Goal: Task Accomplishment & Management: Manage account settings

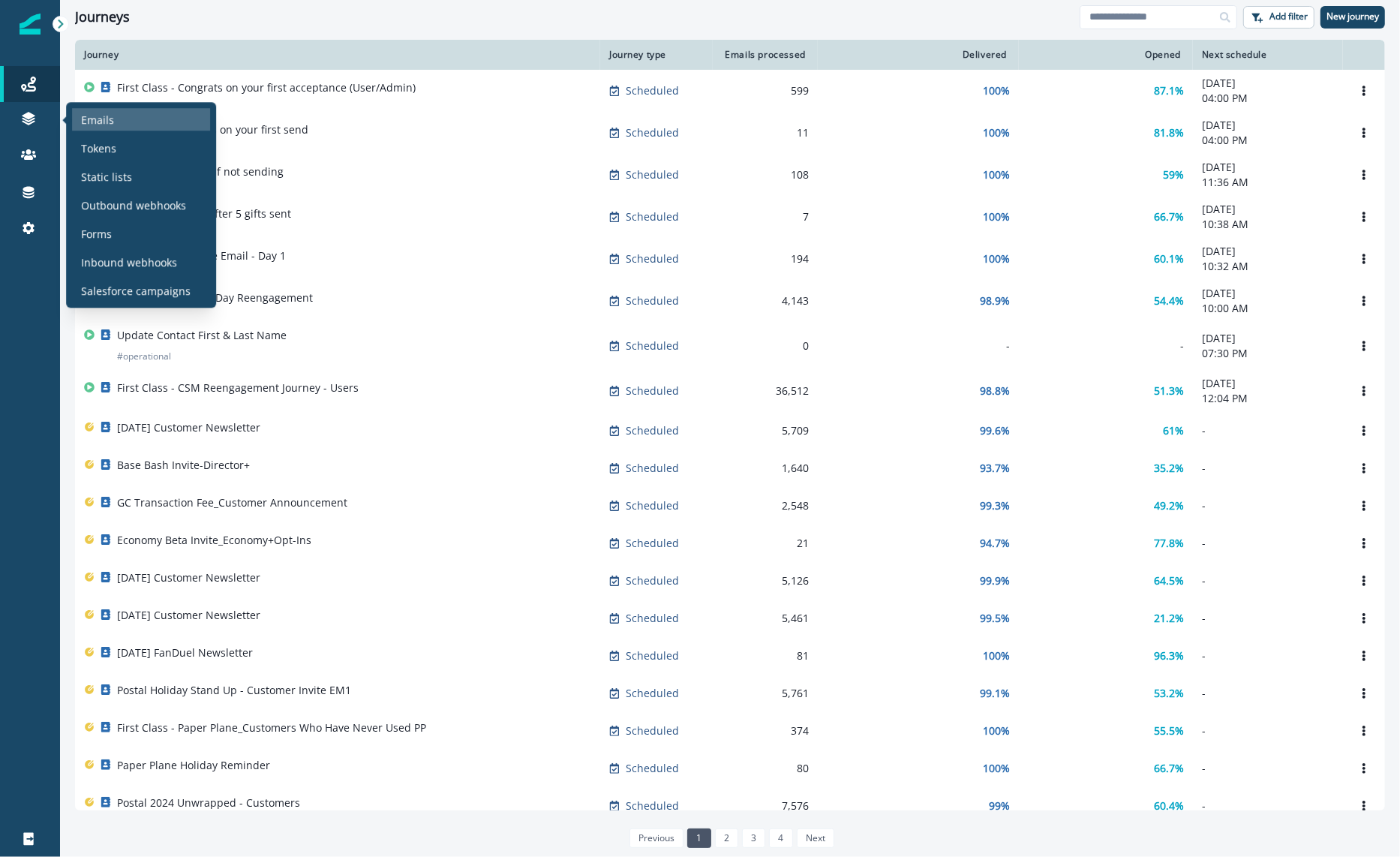
click at [72, 119] on div "Emails" at bounding box center [141, 119] width 138 height 23
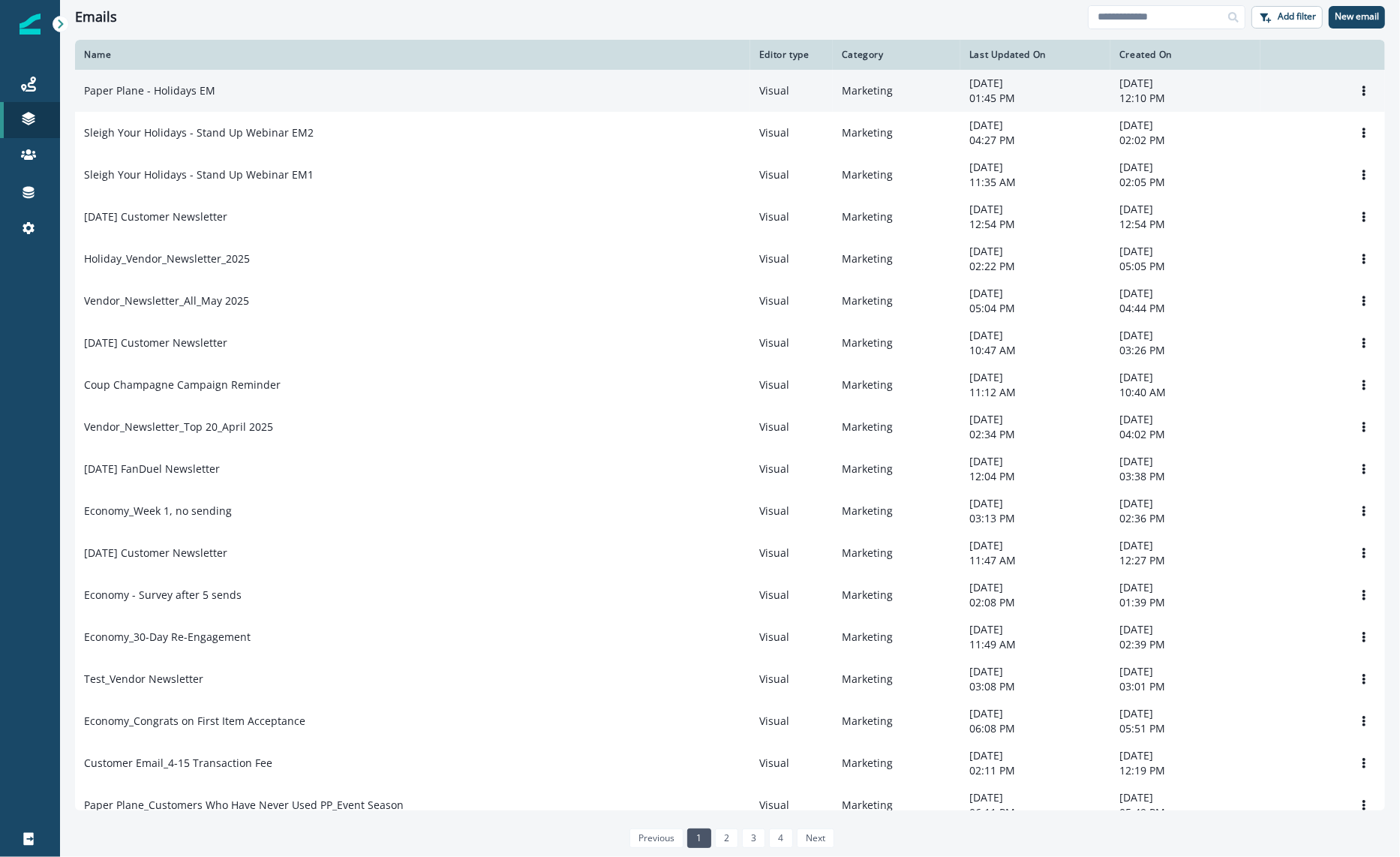
click at [238, 84] on div "Paper Plane - Holidays EM" at bounding box center [412, 90] width 657 height 15
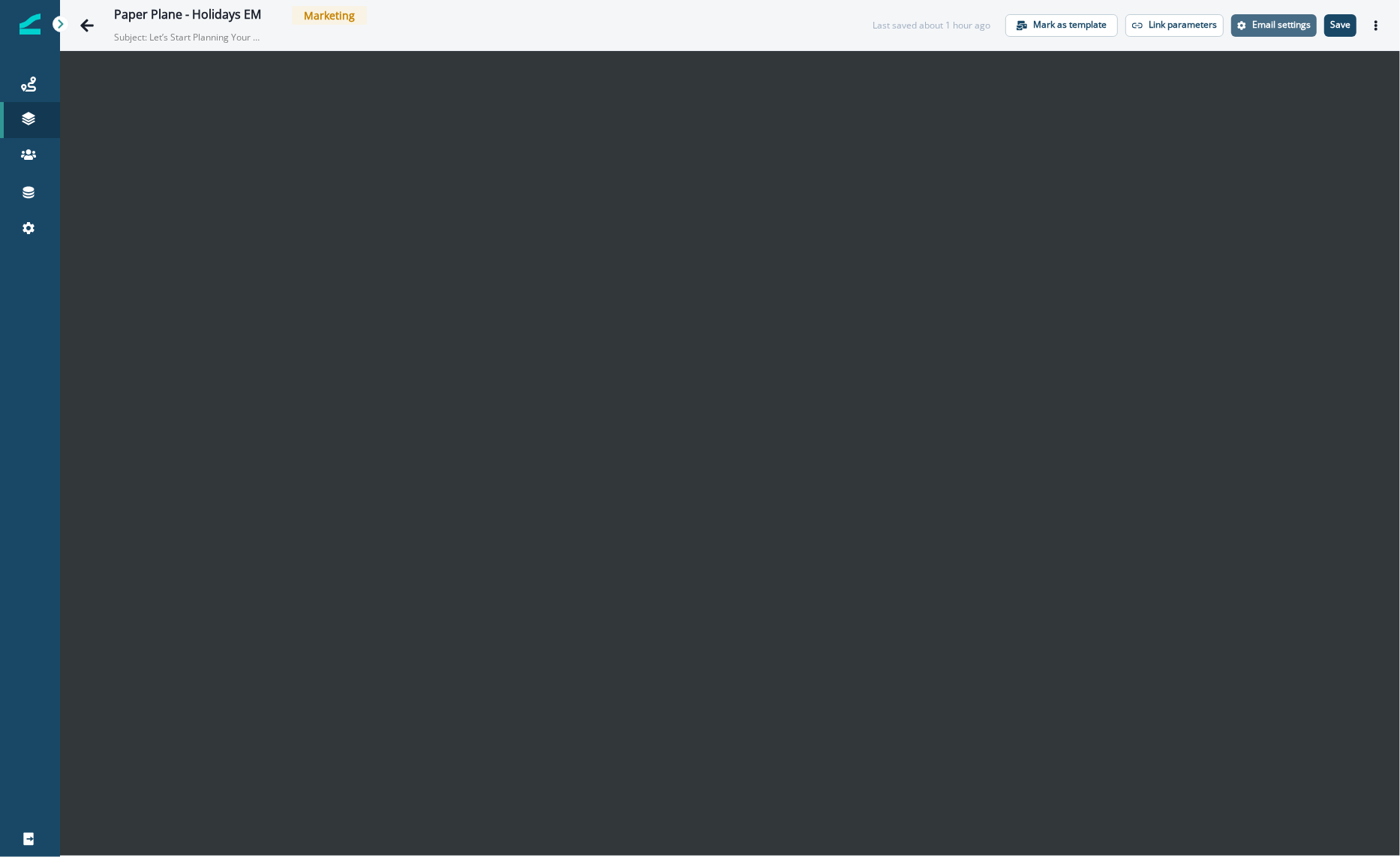
click at [1287, 24] on p "Email settings" at bounding box center [1281, 25] width 58 height 11
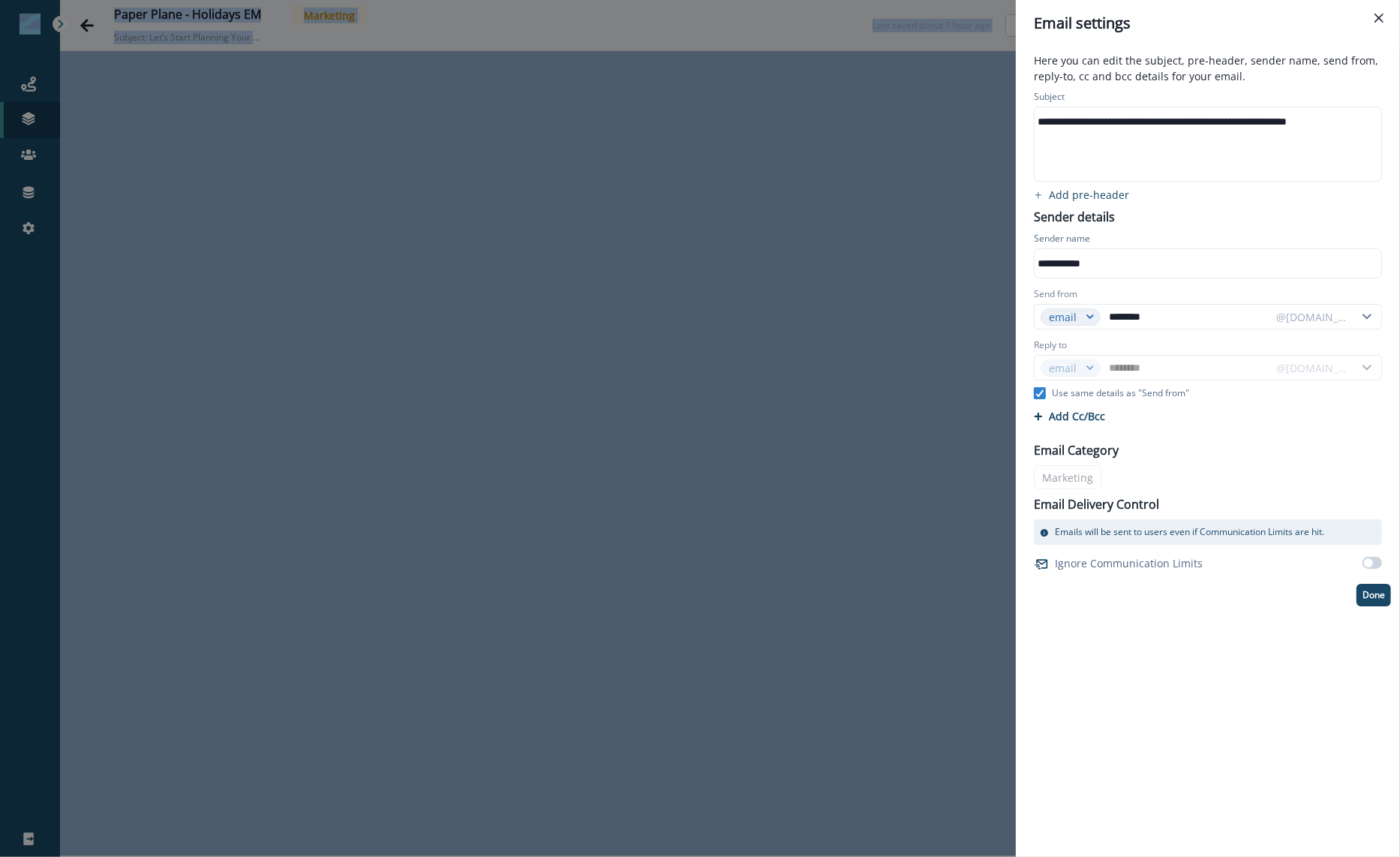
click at [1073, 267] on div "**********" at bounding box center [1207, 263] width 345 height 23
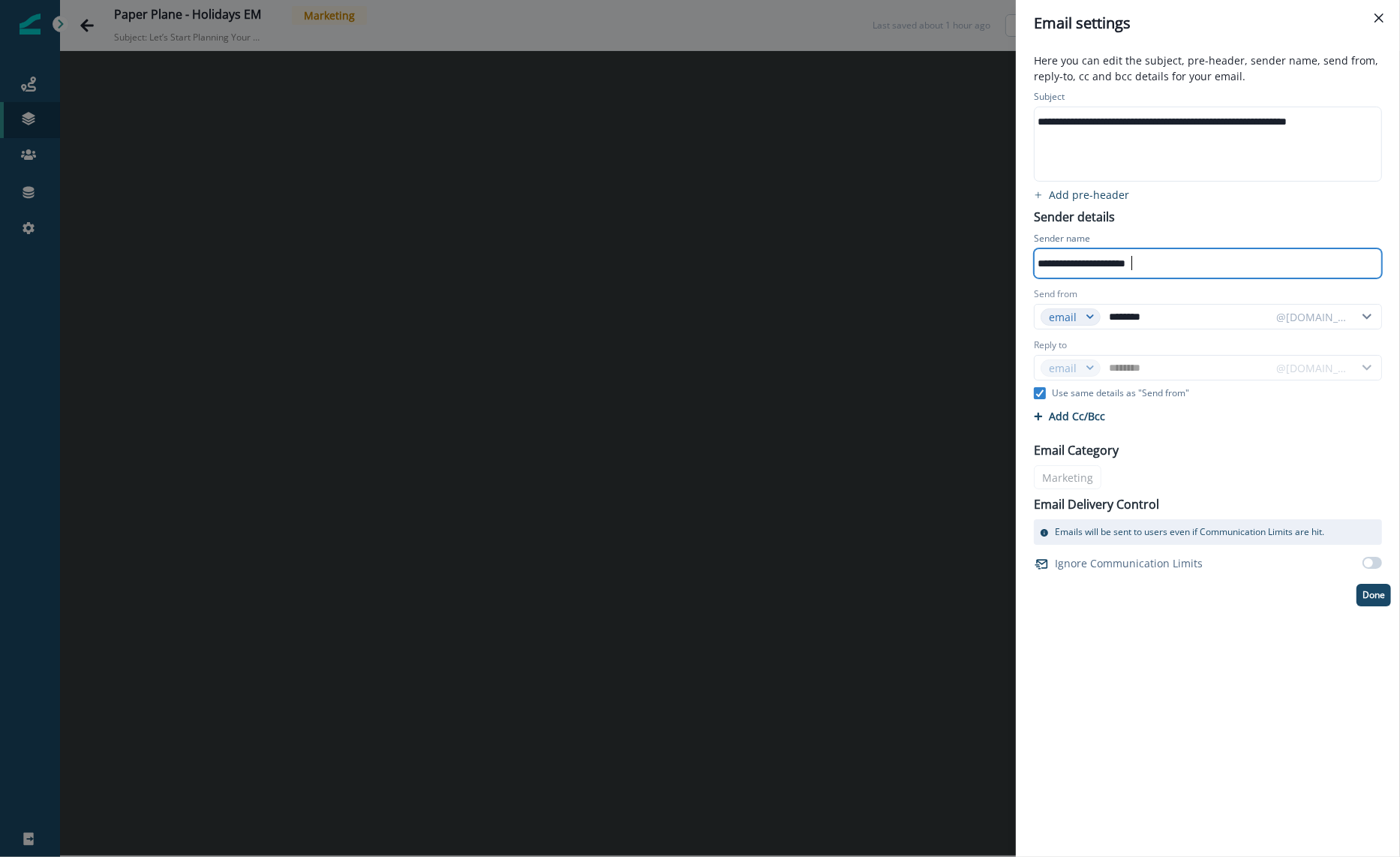
click at [1132, 215] on div "**********" at bounding box center [1208, 346] width 366 height 519
click at [1367, 593] on p "Done" at bounding box center [1374, 595] width 23 height 11
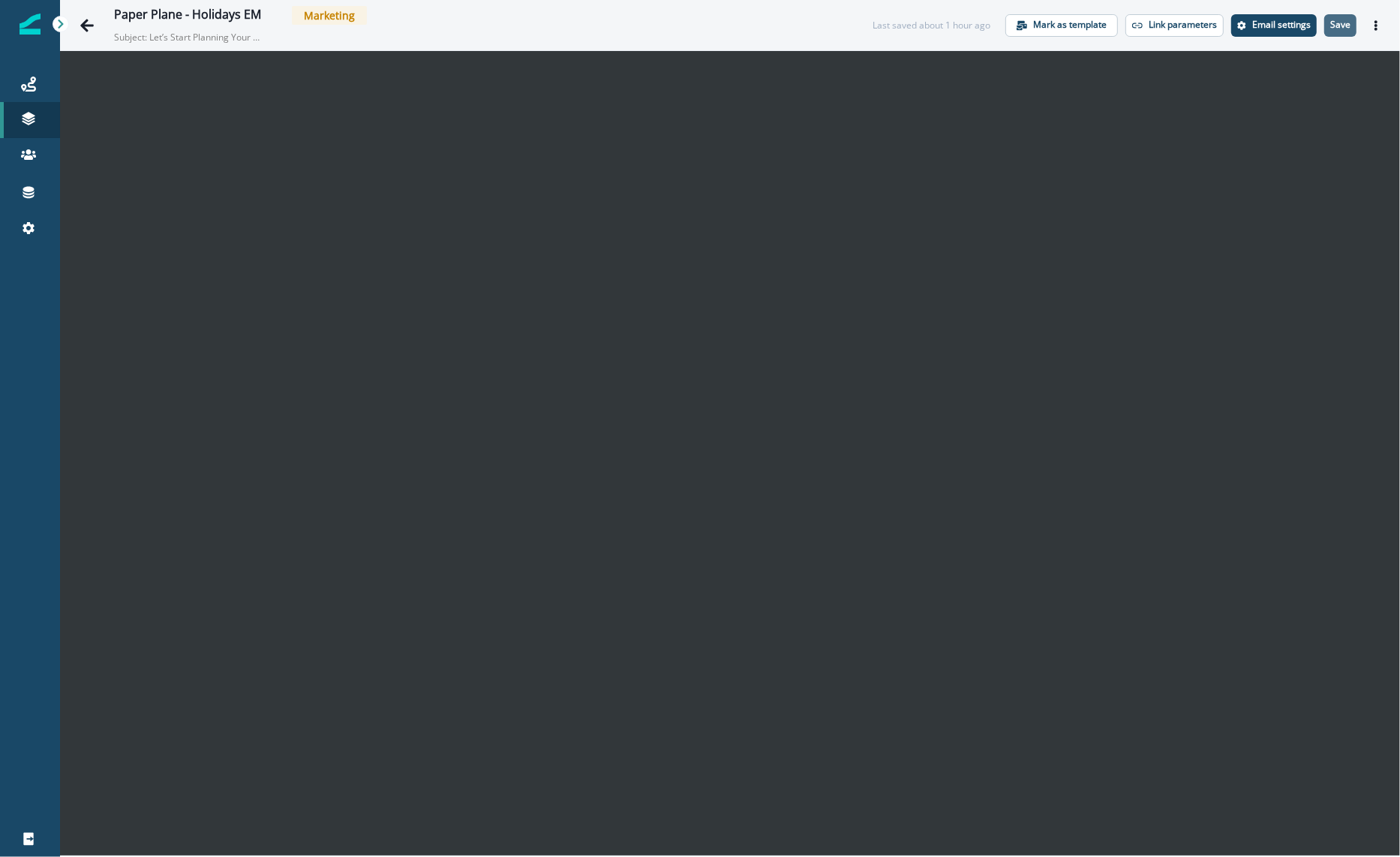
click at [1339, 24] on p "Save" at bounding box center [1340, 25] width 20 height 11
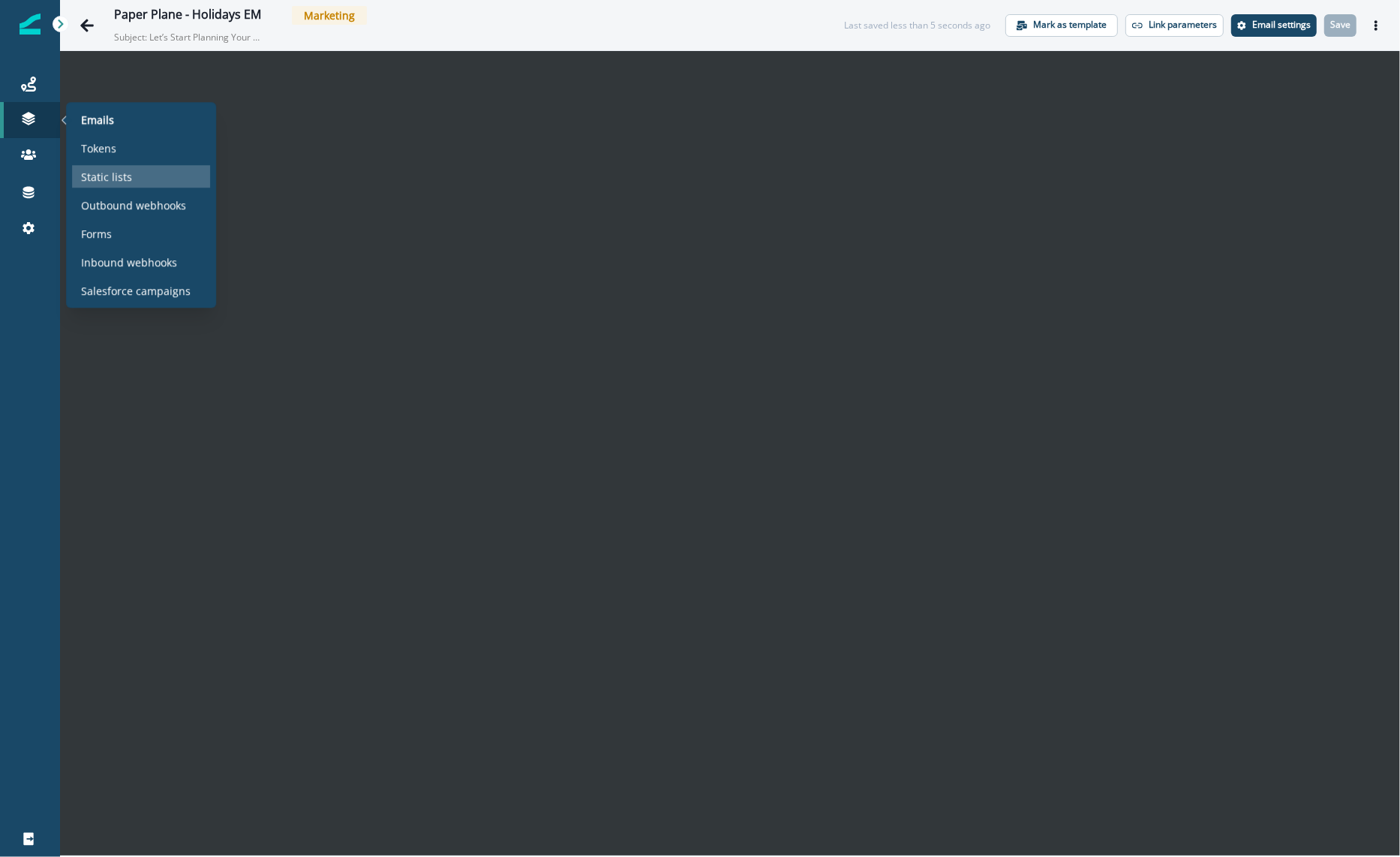
click at [106, 179] on p "Static lists" at bounding box center [106, 177] width 51 height 16
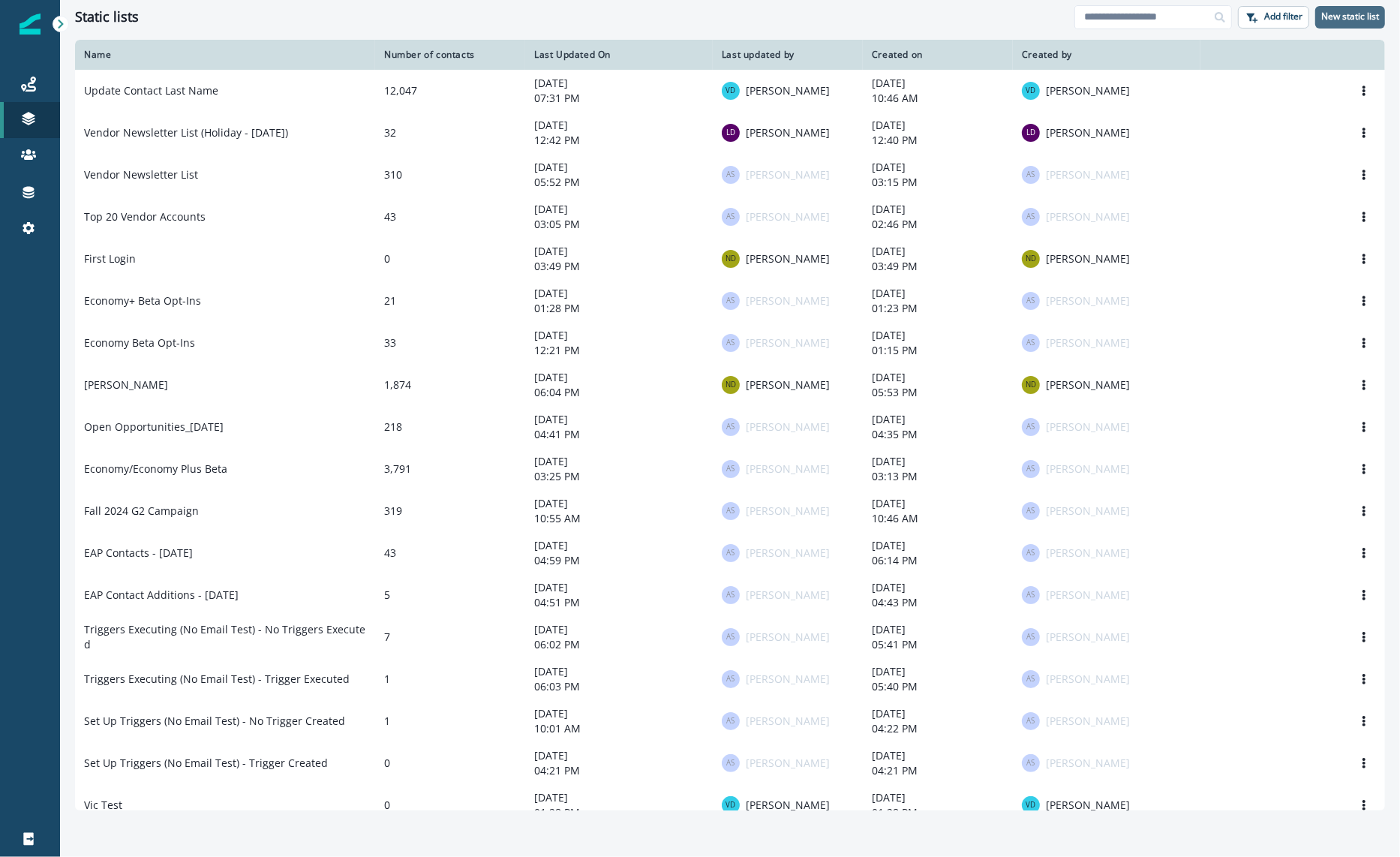
click at [1343, 24] on button "New static list" at bounding box center [1350, 17] width 70 height 23
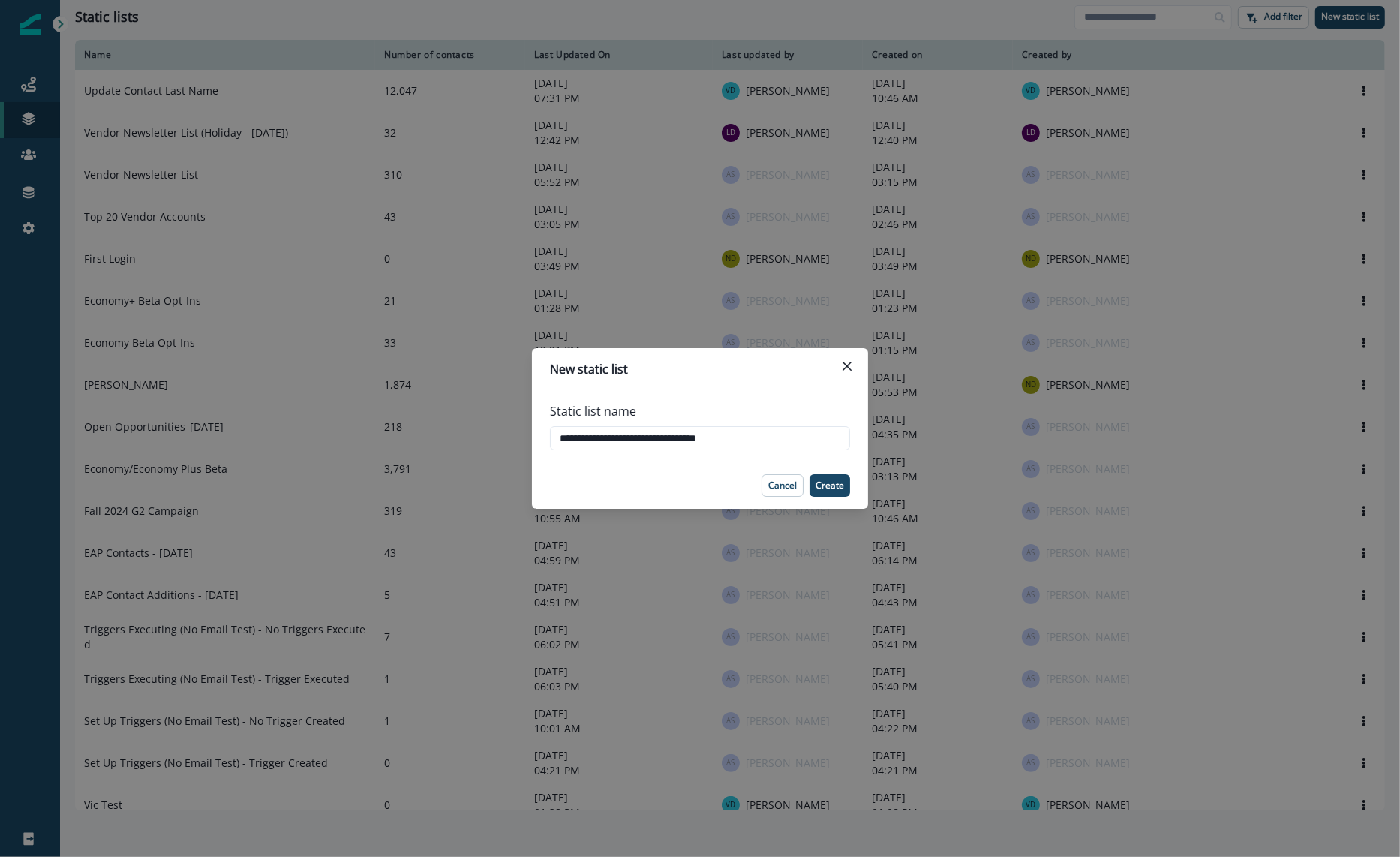
type input "**********"
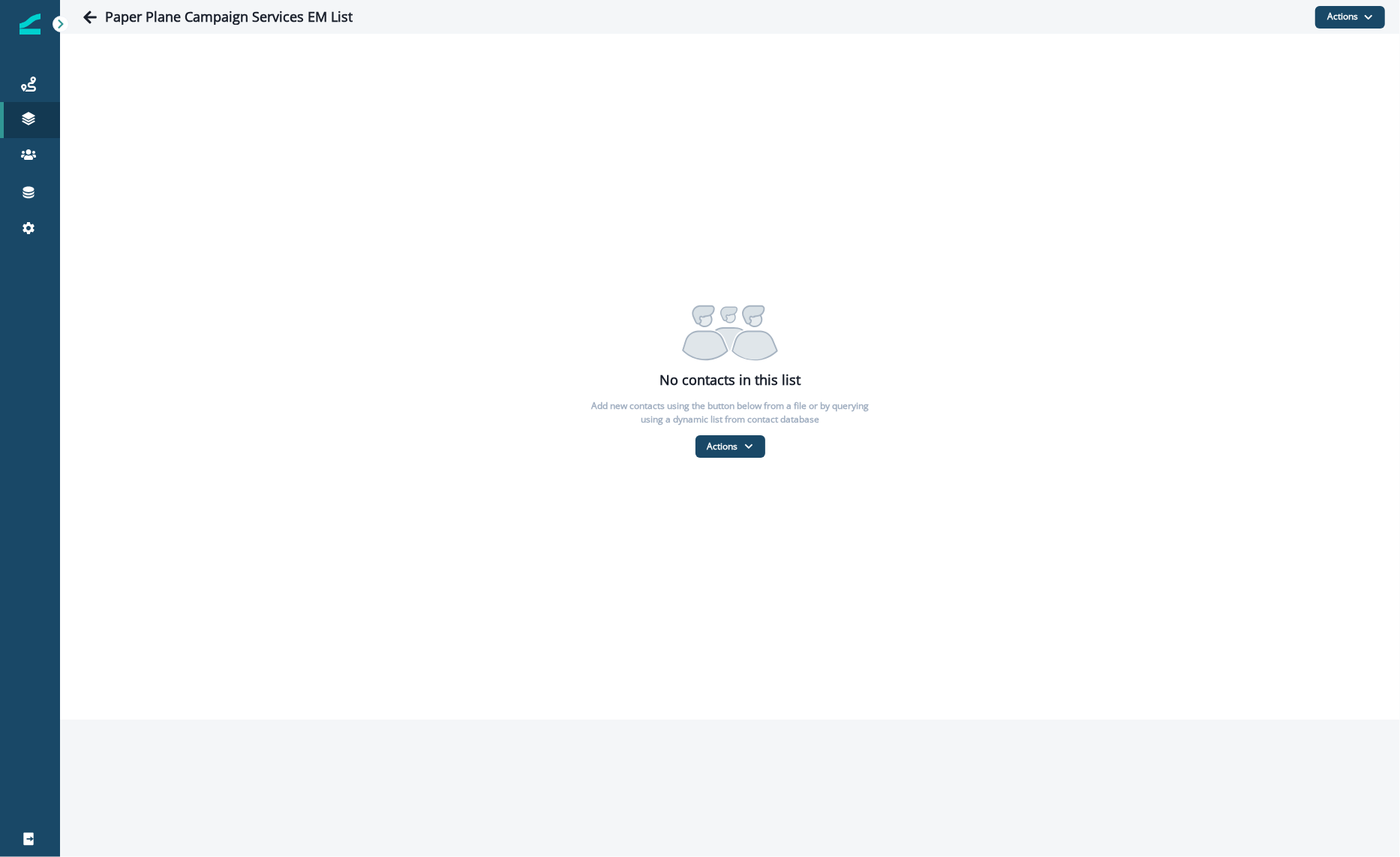
click at [662, 445] on div "No contacts in this list Add new contacts using the button below from a file or…" at bounding box center [729, 376] width 1340 height 163
click at [750, 441] on button "Actions" at bounding box center [730, 446] width 70 height 23
click at [743, 510] on button "From a CSV file" at bounding box center [763, 512] width 133 height 25
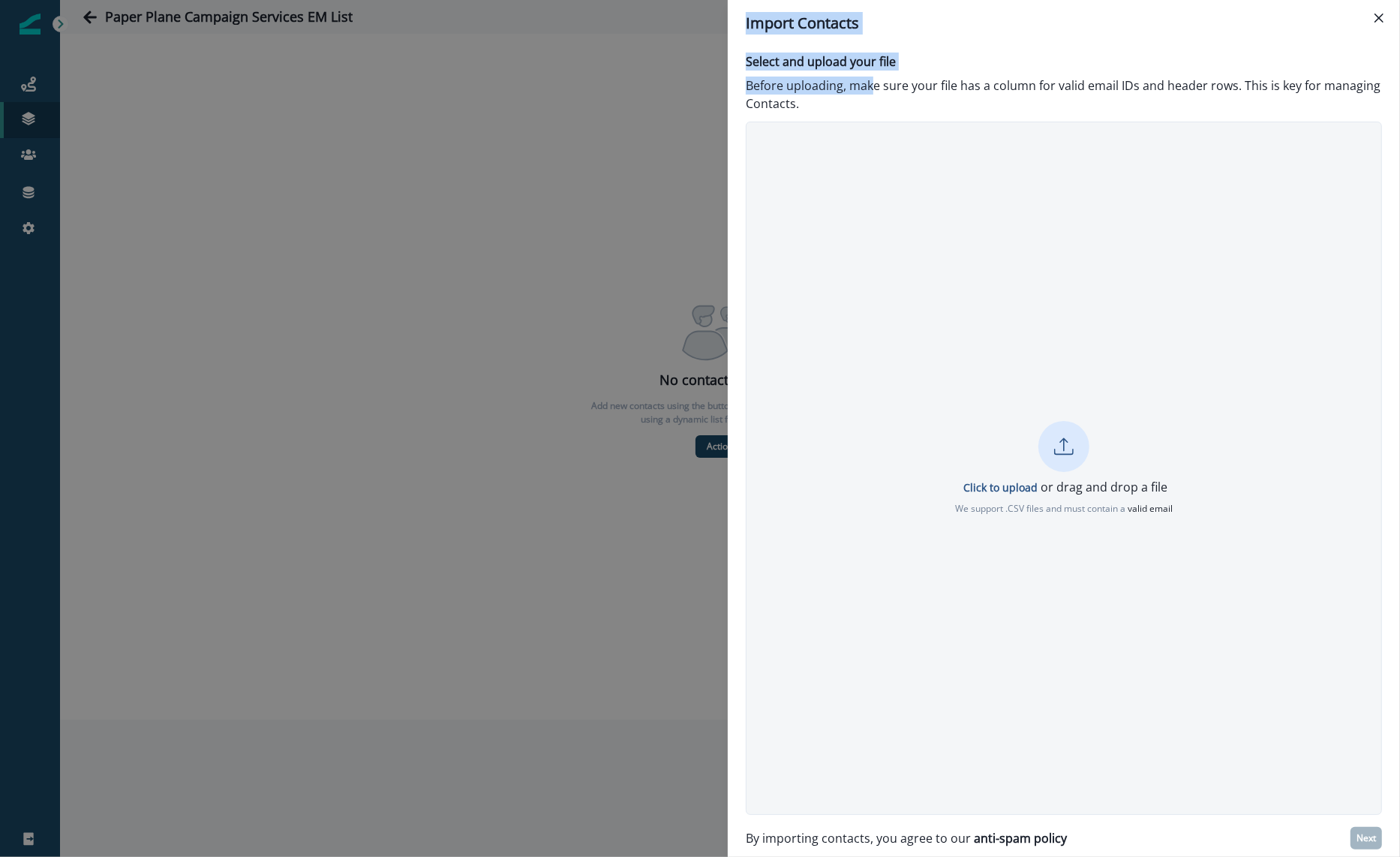
drag, startPoint x: 872, startPoint y: 92, endPoint x: 726, endPoint y: 85, distance: 146.2
click at [726, 85] on div "Import Contacts Select and upload your file Before uploading, make sure your fi…" at bounding box center [700, 428] width 1400 height 857
click at [763, 75] on div "Select and upload your file Before uploading, make sure your file has a column …" at bounding box center [1064, 452] width 672 height 810
drag, startPoint x: 746, startPoint y: 55, endPoint x: 877, endPoint y: 101, distance: 138.8
click at [877, 101] on div "Select and upload your file Before uploading, make sure your file has a column …" at bounding box center [1064, 452] width 672 height 810
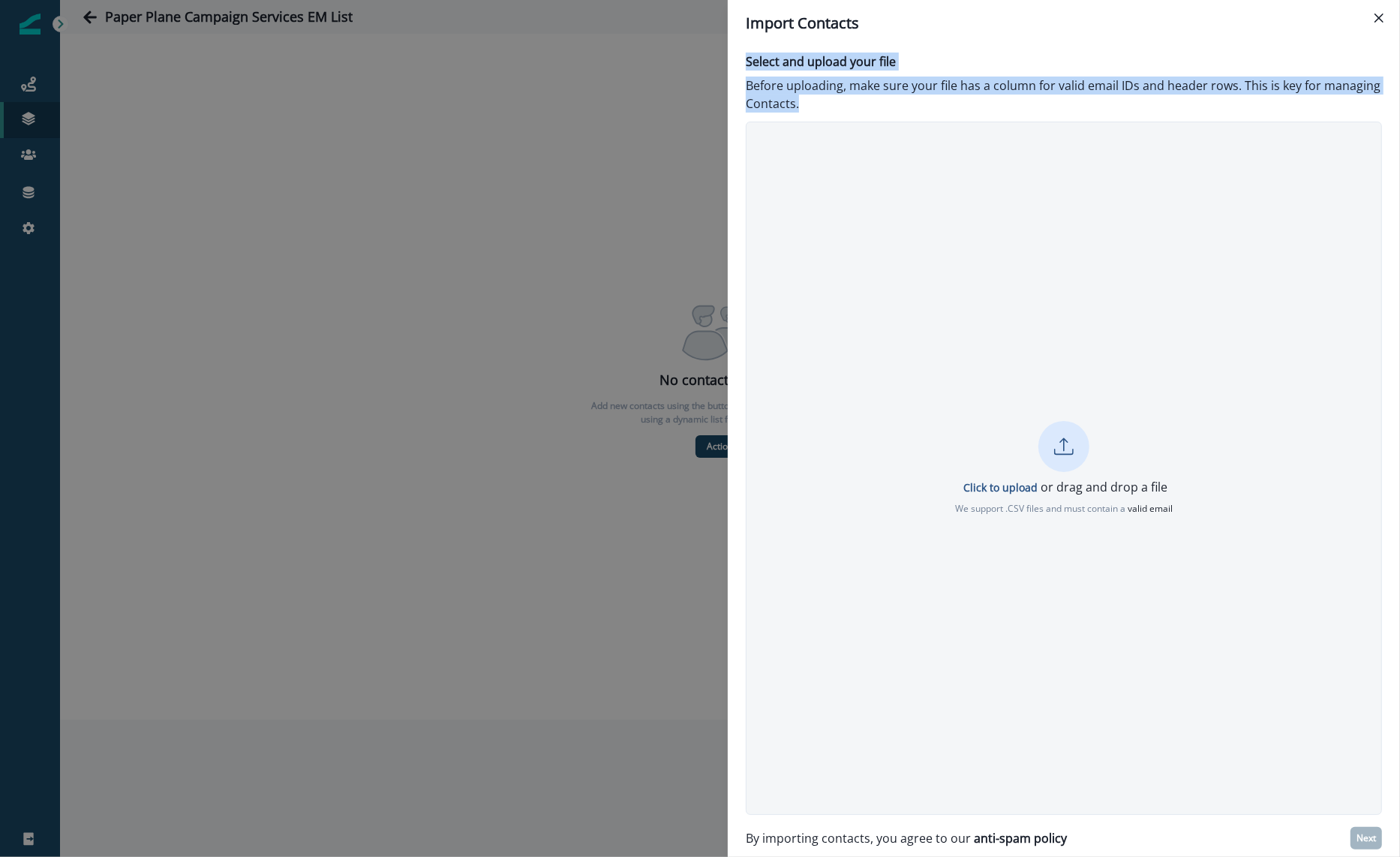
click at [877, 101] on p "Before uploading, make sure your file has a column for valid email IDs and head…" at bounding box center [1064, 95] width 636 height 36
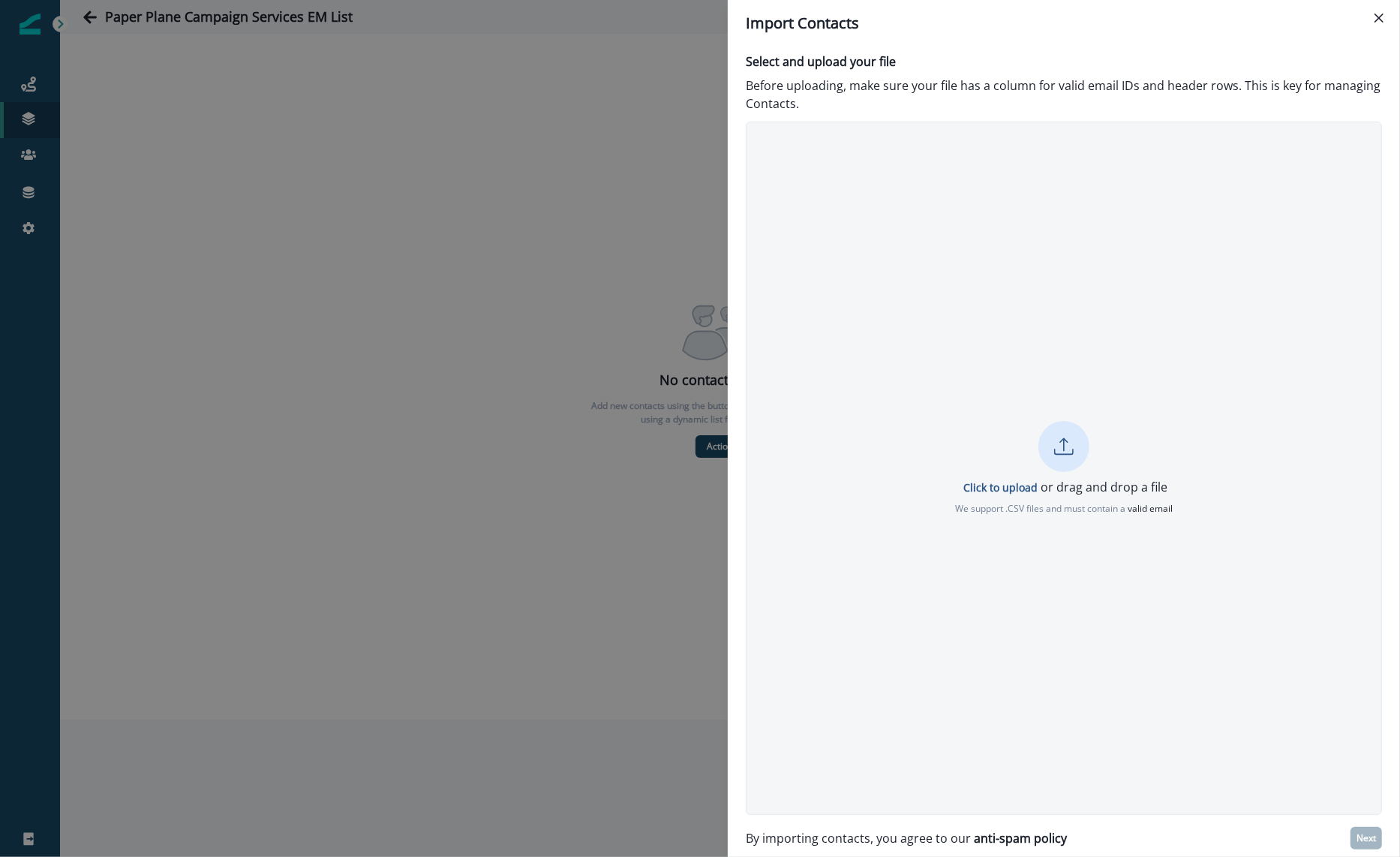
click at [1017, 466] on div "Click to upload or drag and drop a file We support .CSV files and must contain …" at bounding box center [1064, 468] width 635 height 95
click at [1360, 831] on button "Next" at bounding box center [1366, 838] width 32 height 23
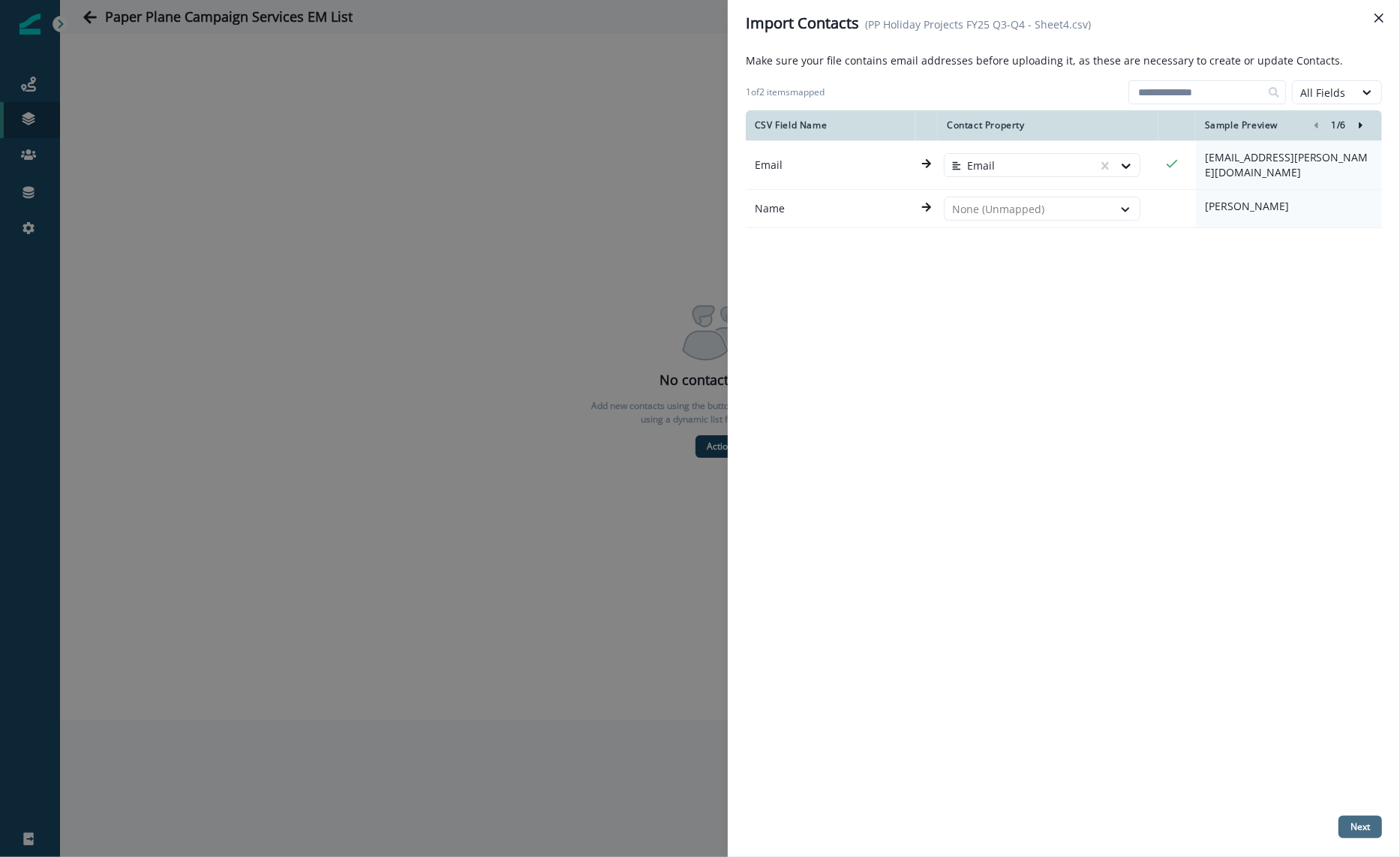
click at [1350, 821] on button "Next" at bounding box center [1360, 827] width 43 height 23
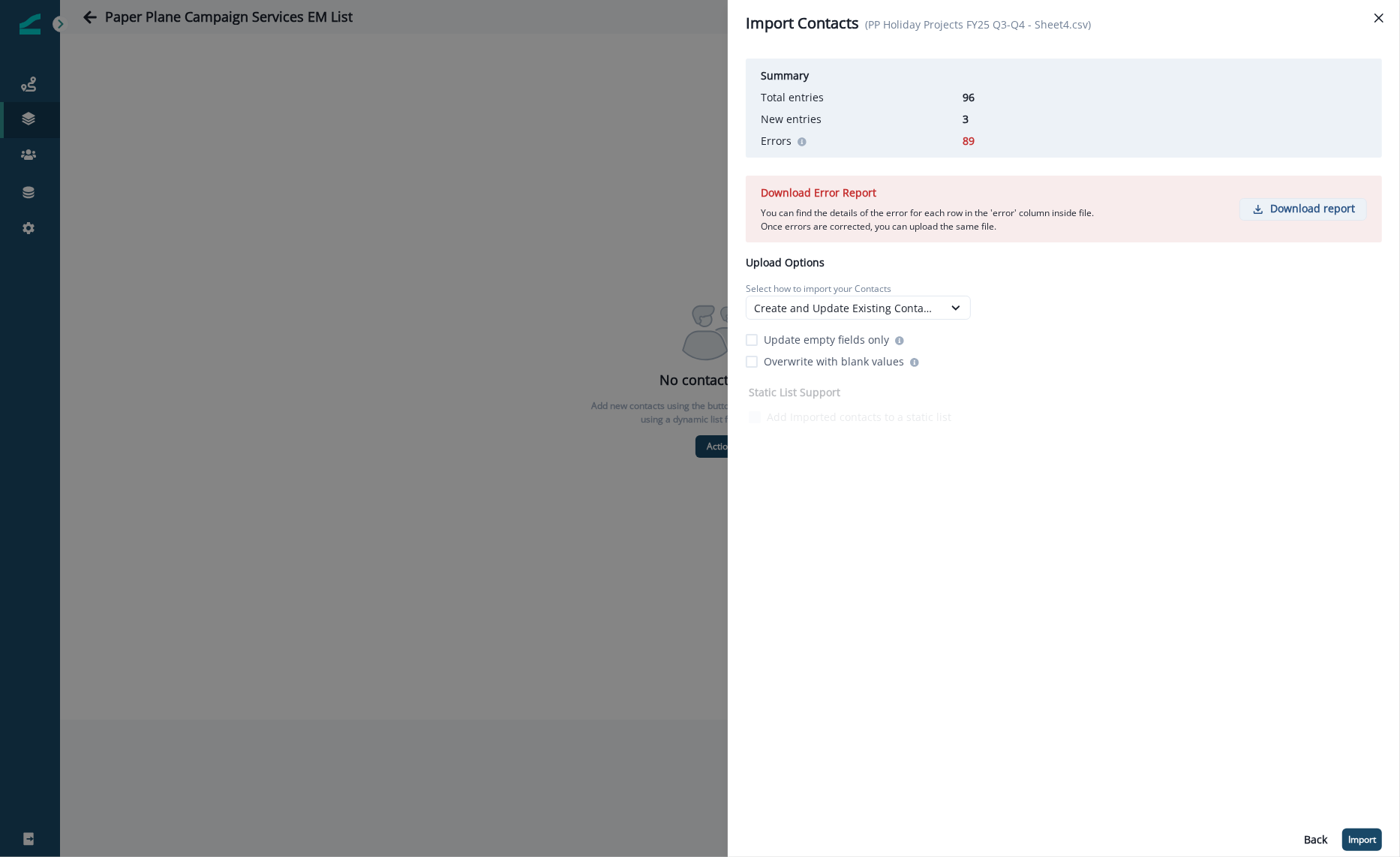
click at [1281, 214] on p "Download report" at bounding box center [1313, 209] width 85 height 12
